Goal: Entertainment & Leisure: Consume media (video, audio)

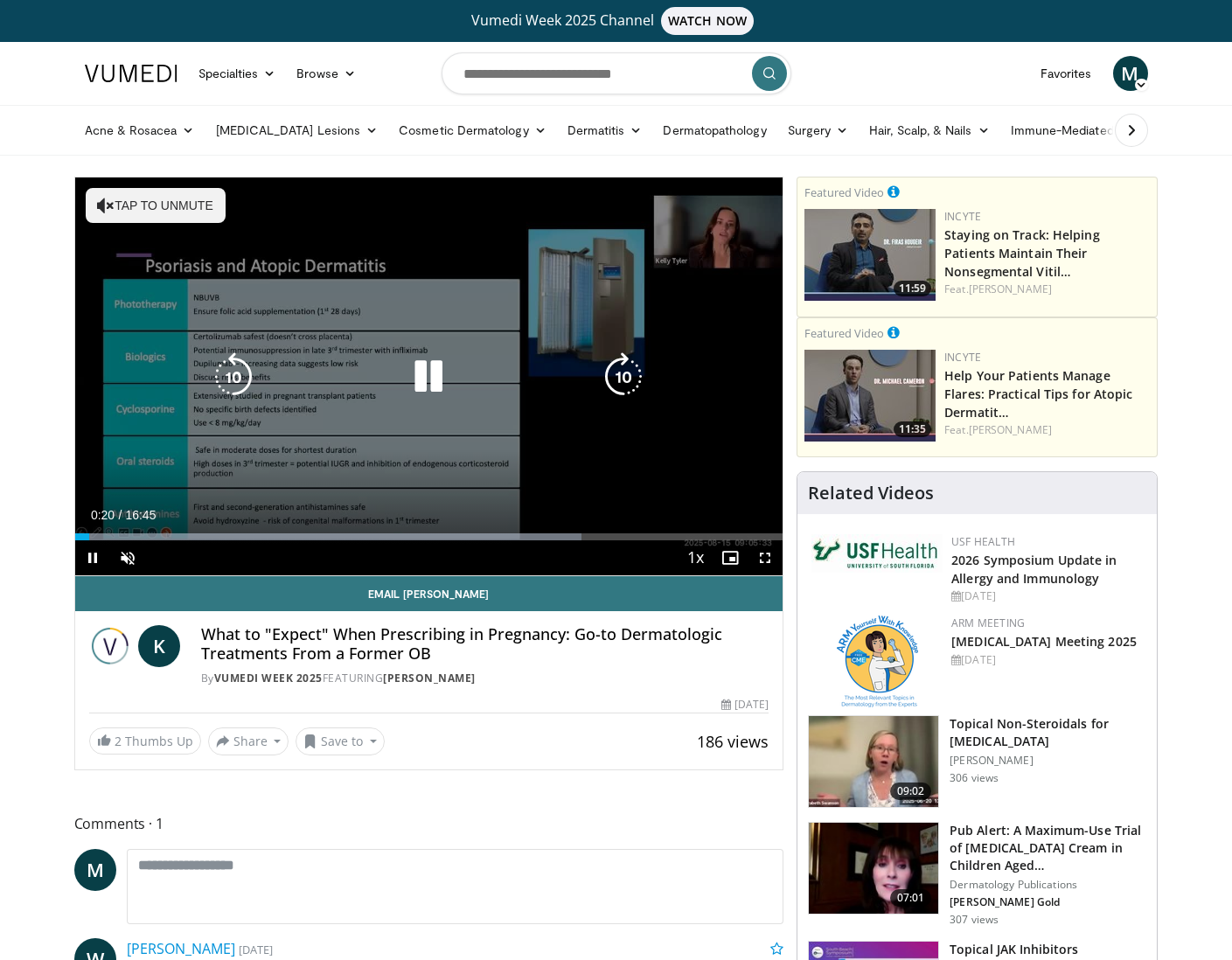
click at [410, 464] on div "10 seconds Tap to unmute" at bounding box center [430, 376] width 709 height 398
click at [424, 376] on icon "Video Player" at bounding box center [428, 377] width 49 height 49
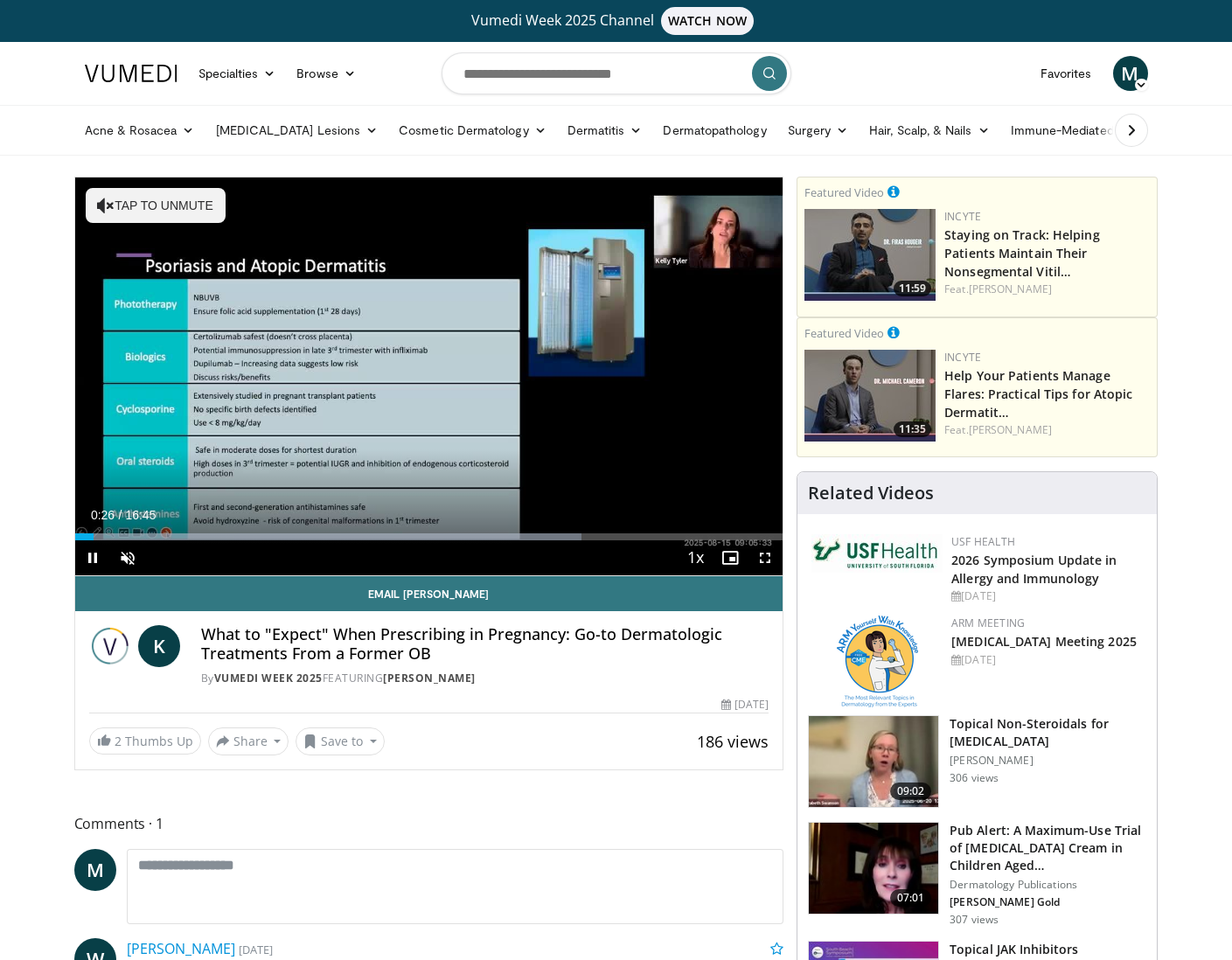
click at [764, 557] on span "Video Player" at bounding box center [765, 557] width 35 height 35
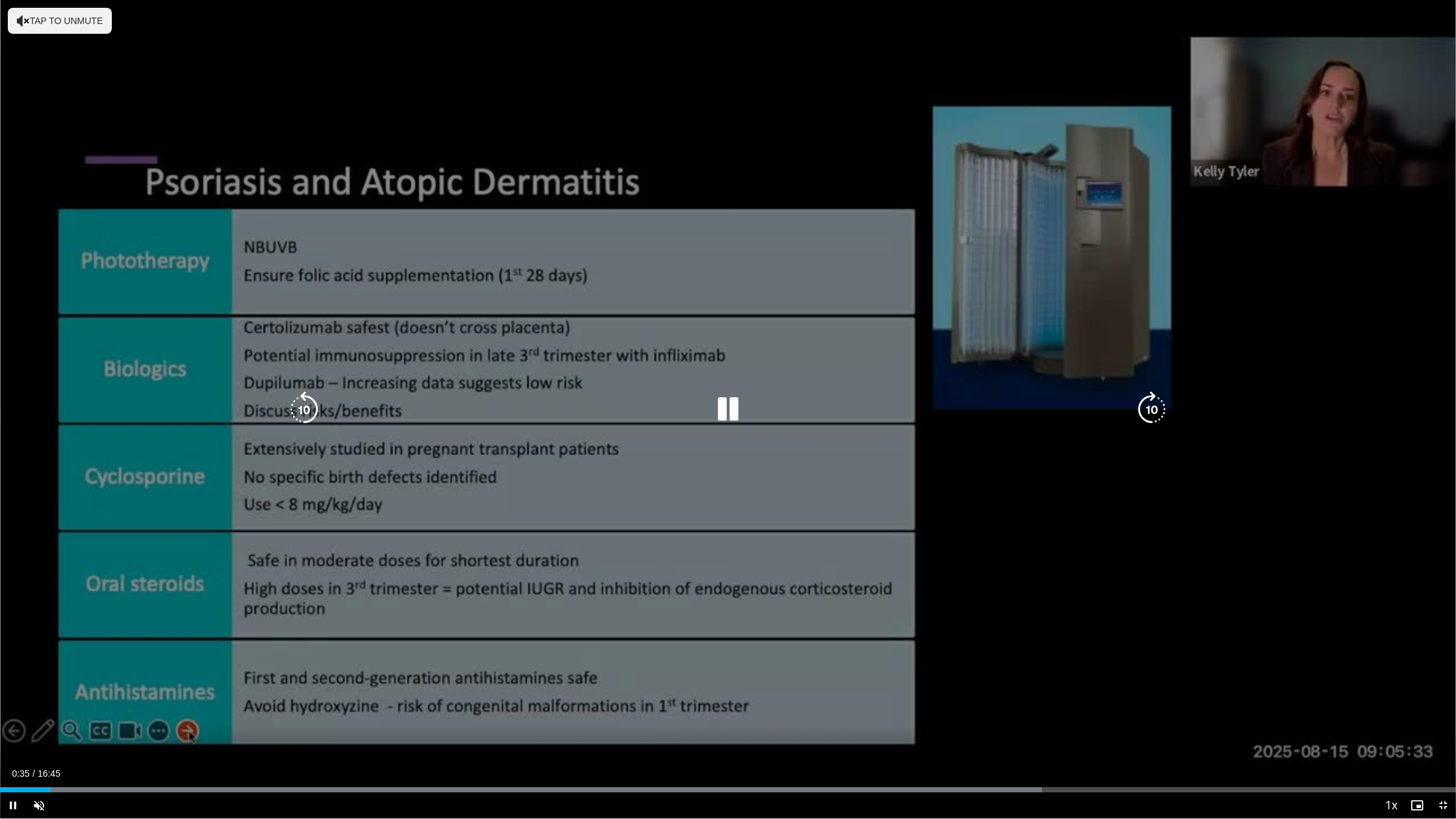
click at [915, 463] on div "10 seconds Tap to unmute" at bounding box center [728, 409] width 1456 height 818
drag, startPoint x: 1220, startPoint y: 577, endPoint x: 1185, endPoint y: 583, distance: 35.5
click at [915, 577] on div "10 seconds Tap to unmute" at bounding box center [728, 409] width 1456 height 818
click at [190, 713] on div "10 seconds Tap to unmute" at bounding box center [728, 409] width 1456 height 818
click at [741, 410] on icon "Video Player" at bounding box center [728, 410] width 36 height 36
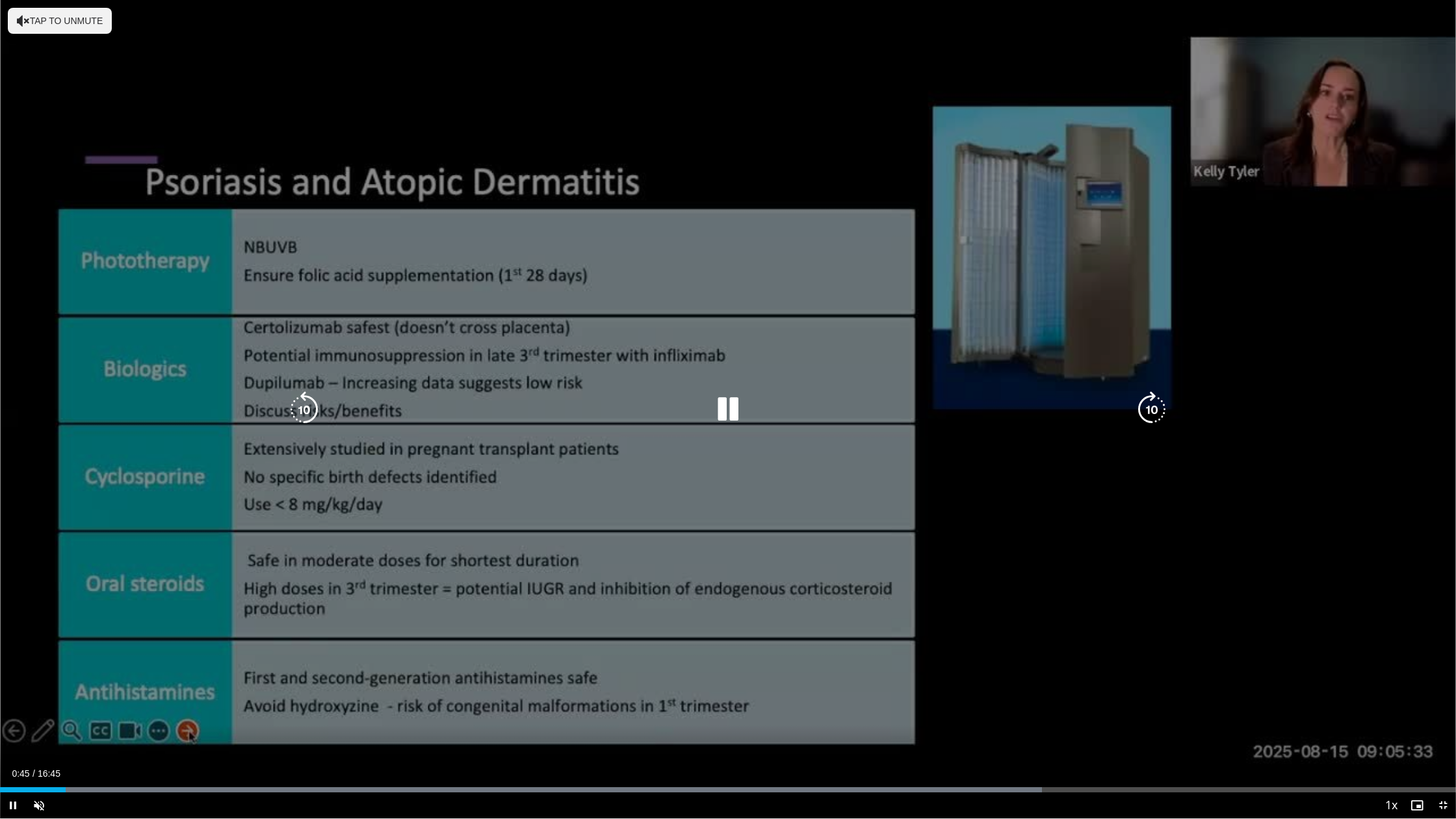
click at [51, 25] on button "Tap to unmute" at bounding box center [60, 21] width 104 height 26
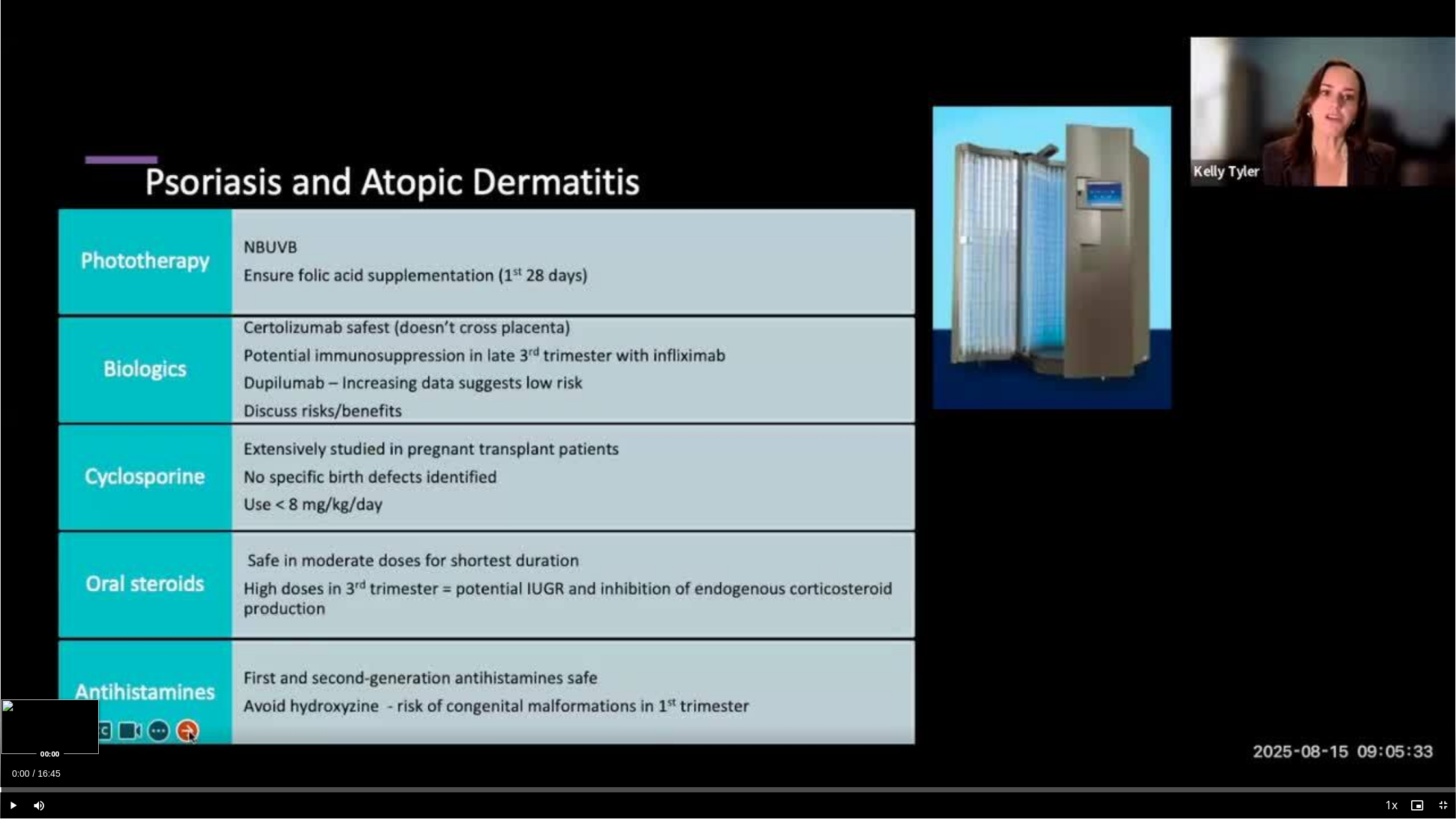
drag, startPoint x: 72, startPoint y: 792, endPoint x: 0, endPoint y: 783, distance: 72.6
click at [0, 713] on div "Loaded : 0.00% 00:00 00:00" at bounding box center [728, 786] width 1456 height 12
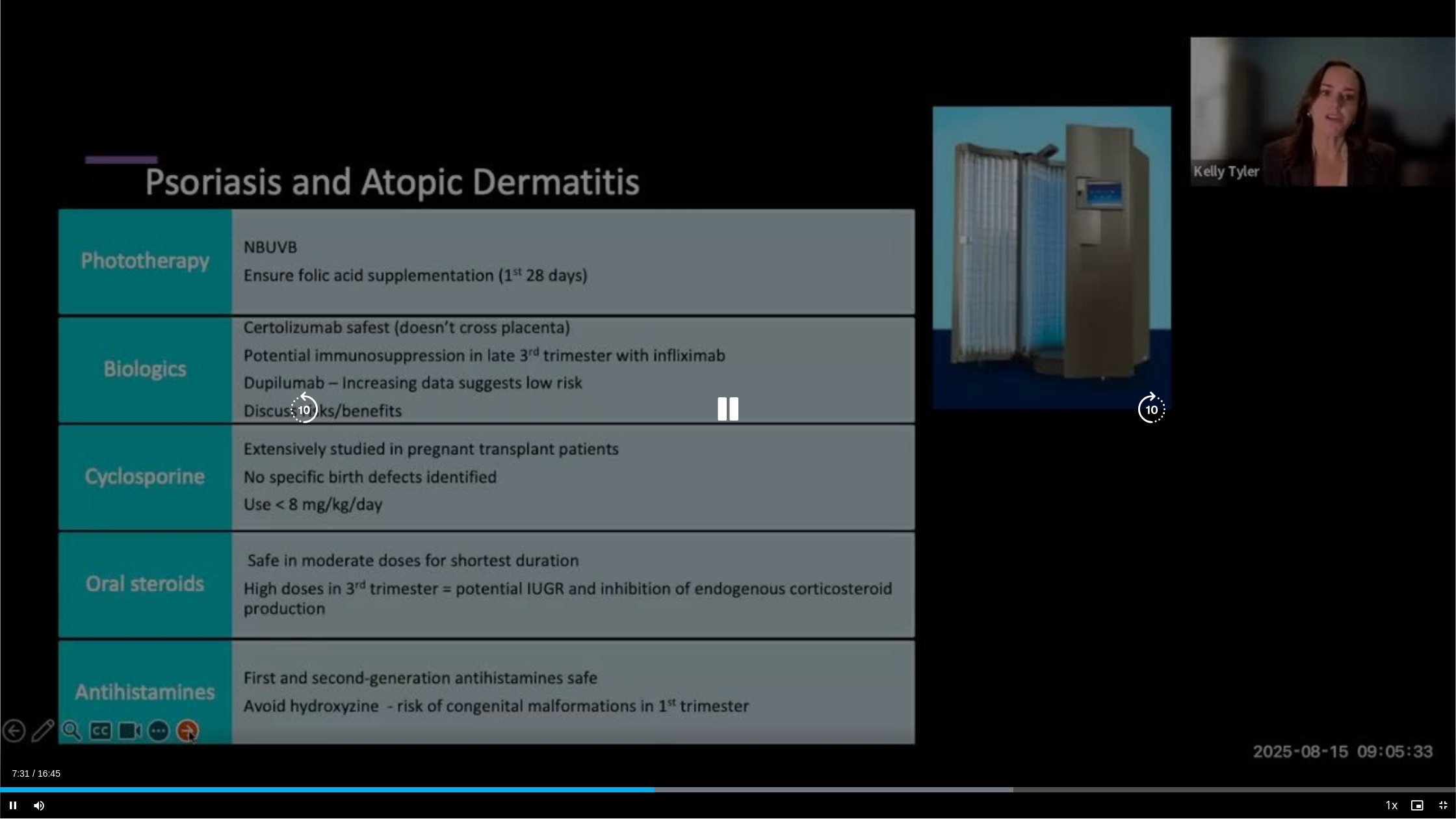
click at [728, 413] on icon "Video Player" at bounding box center [728, 410] width 36 height 36
click at [727, 410] on icon "Video Player" at bounding box center [728, 410] width 36 height 36
click at [653, 372] on div "10 seconds Tap to unmute" at bounding box center [728, 409] width 1456 height 818
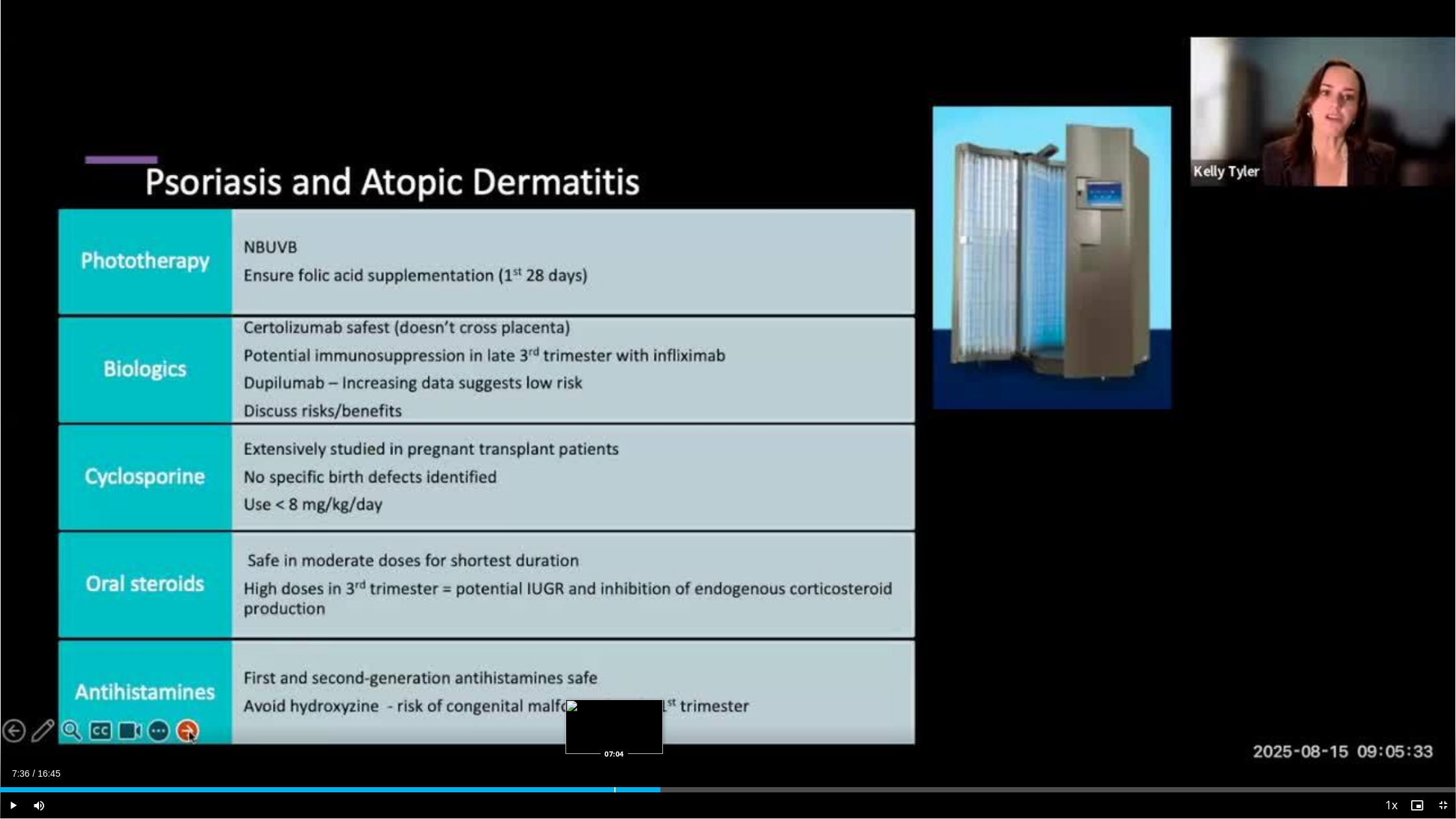
drag, startPoint x: 662, startPoint y: 792, endPoint x: 614, endPoint y: 786, distance: 48.4
click at [614, 713] on div "Loaded : 0.00% 07:36 07:04" at bounding box center [728, 786] width 1456 height 12
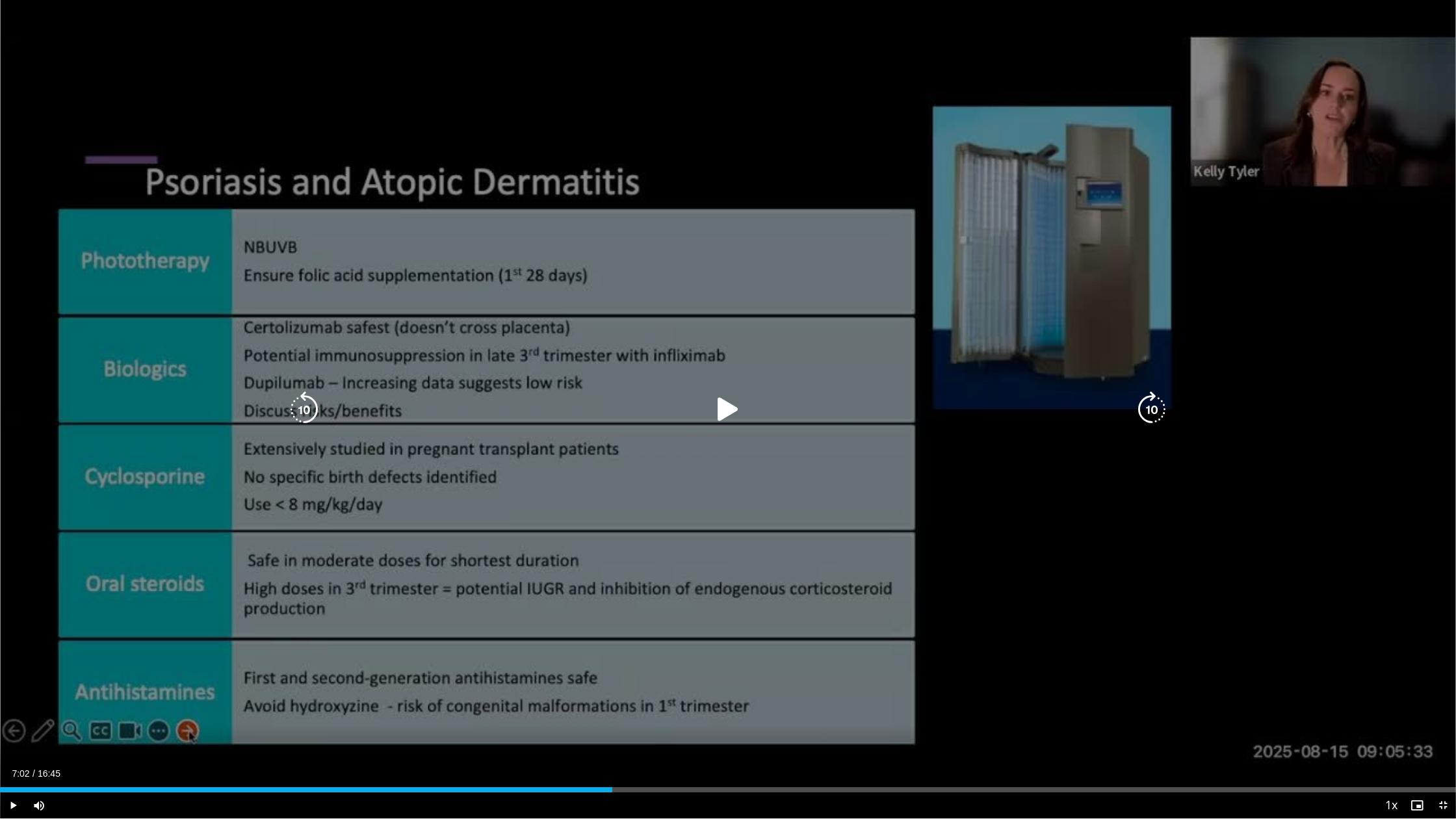
click at [718, 403] on icon "Video Player" at bounding box center [728, 410] width 36 height 36
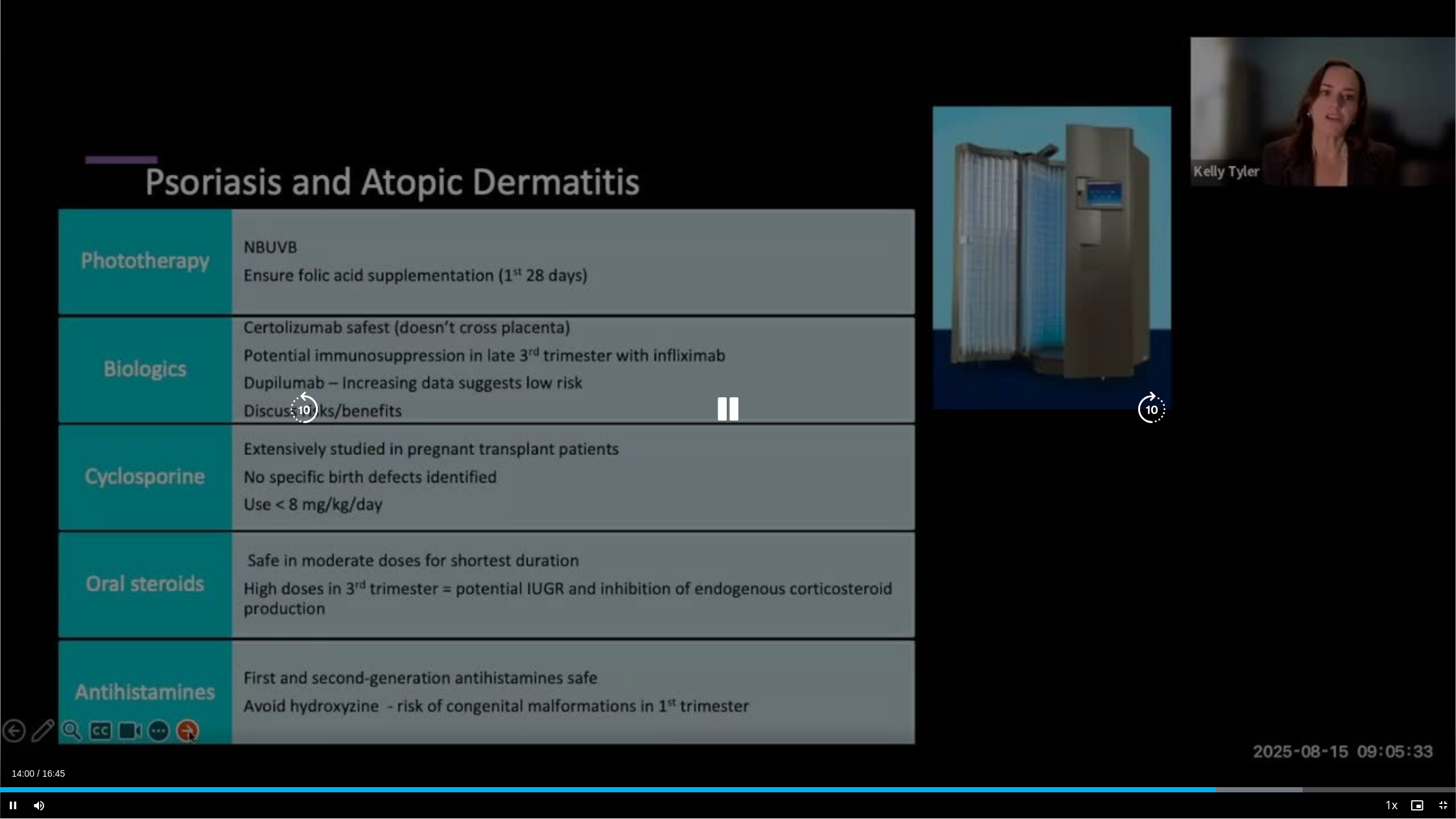
click at [571, 464] on div "10 seconds Tap to unmute" at bounding box center [728, 409] width 1456 height 818
click at [726, 408] on icon "Video Player" at bounding box center [728, 410] width 36 height 36
